Goal: Navigation & Orientation: Find specific page/section

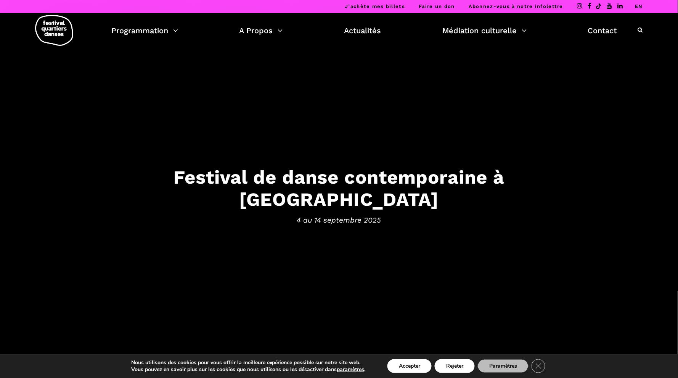
click at [52, 30] on img at bounding box center [54, 30] width 38 height 31
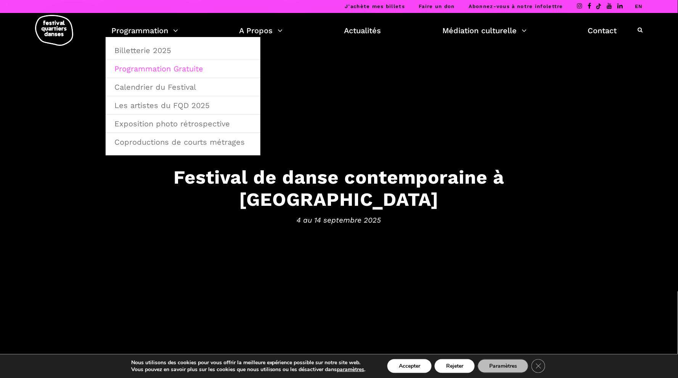
click at [172, 69] on link "Programmation Gratuite" at bounding box center [183, 69] width 147 height 18
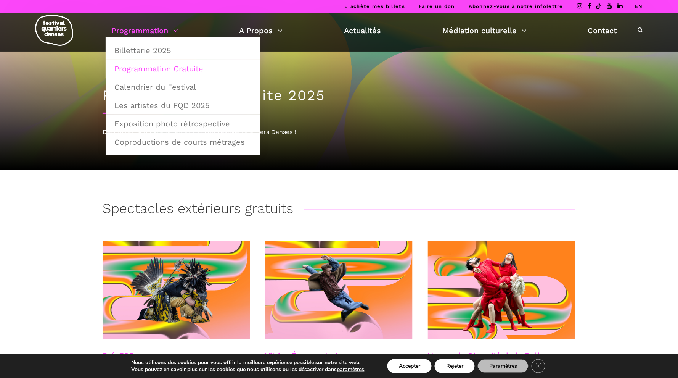
click at [141, 32] on link "Programmation" at bounding box center [144, 30] width 67 height 13
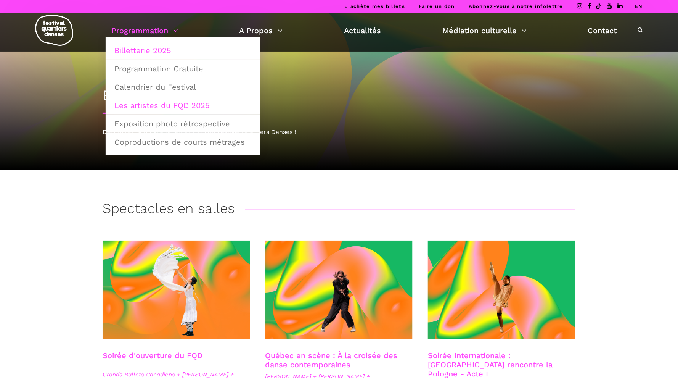
click at [176, 103] on link "Les artistes du FQD 2025" at bounding box center [183, 106] width 147 height 18
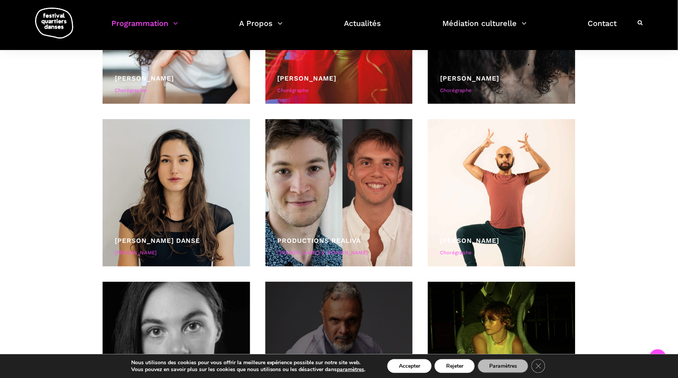
scroll to position [2770, 0]
